Goal: Use online tool/utility: Utilize a website feature to perform a specific function

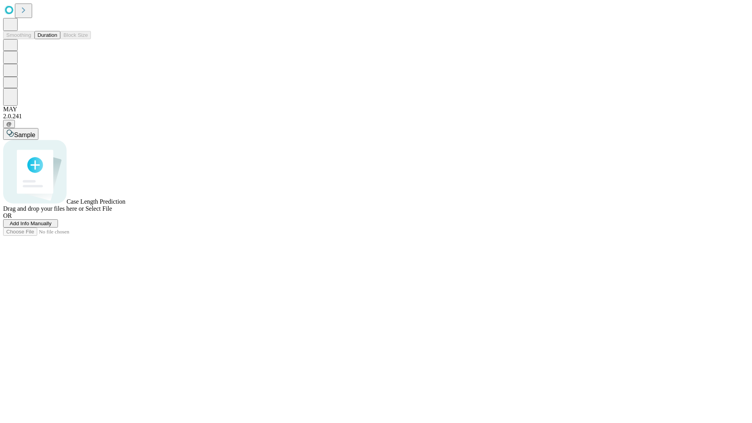
click at [57, 39] on button "Duration" at bounding box center [47, 35] width 26 height 8
click at [35, 132] on span "Sample" at bounding box center [24, 135] width 21 height 7
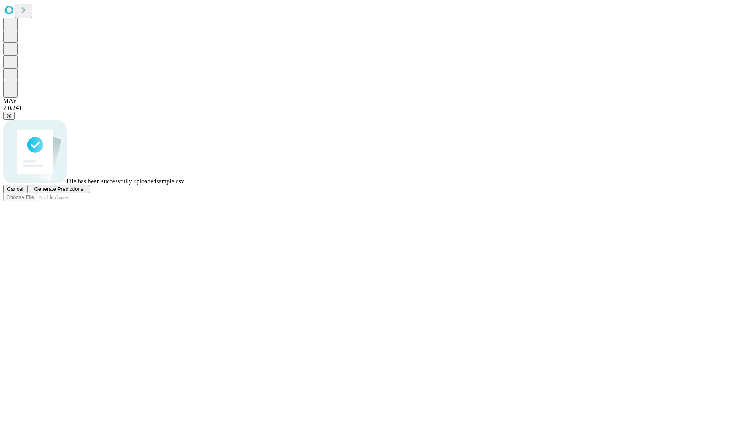
click at [83, 192] on span "Generate Predictions" at bounding box center [58, 189] width 49 height 6
